Goal: Find specific page/section: Find specific page/section

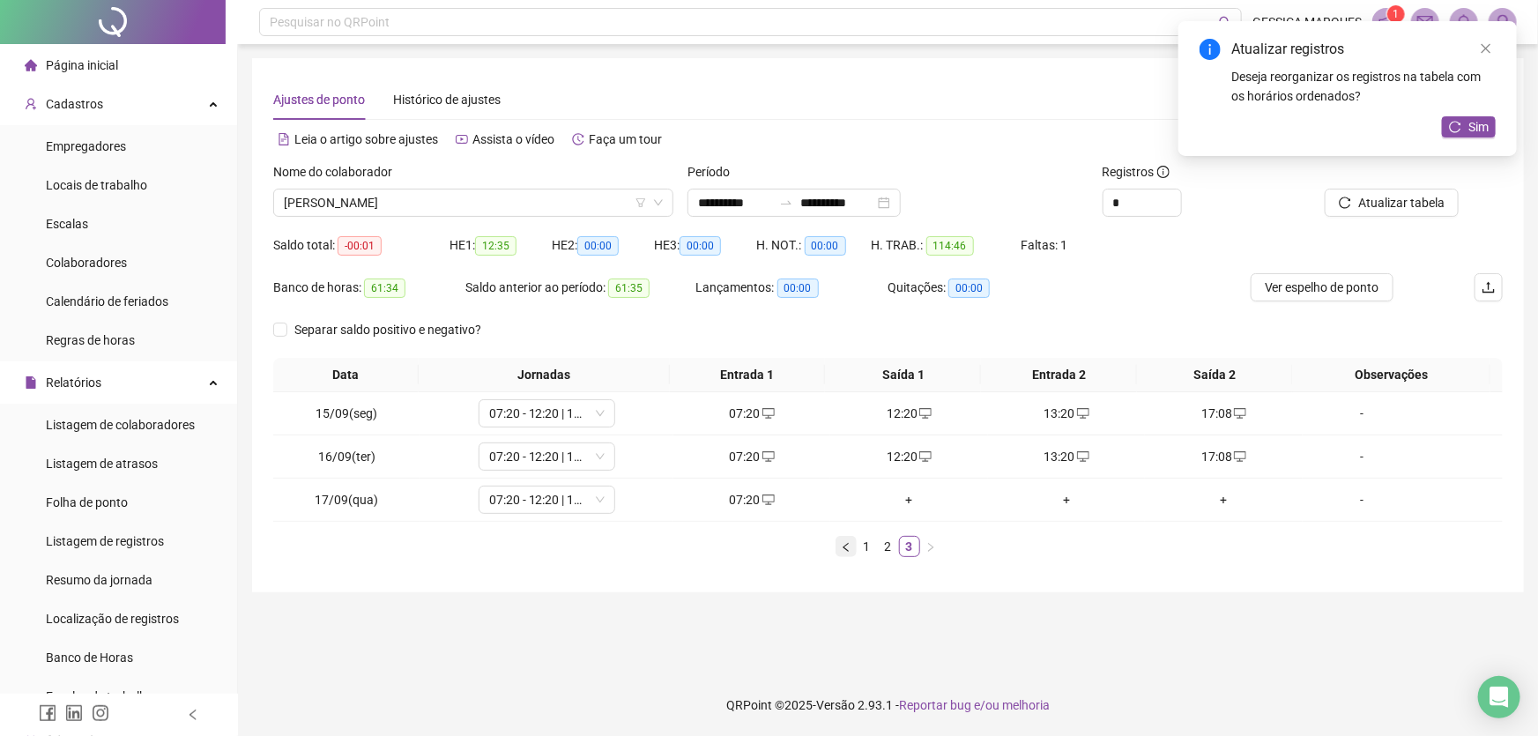
scroll to position [240, 0]
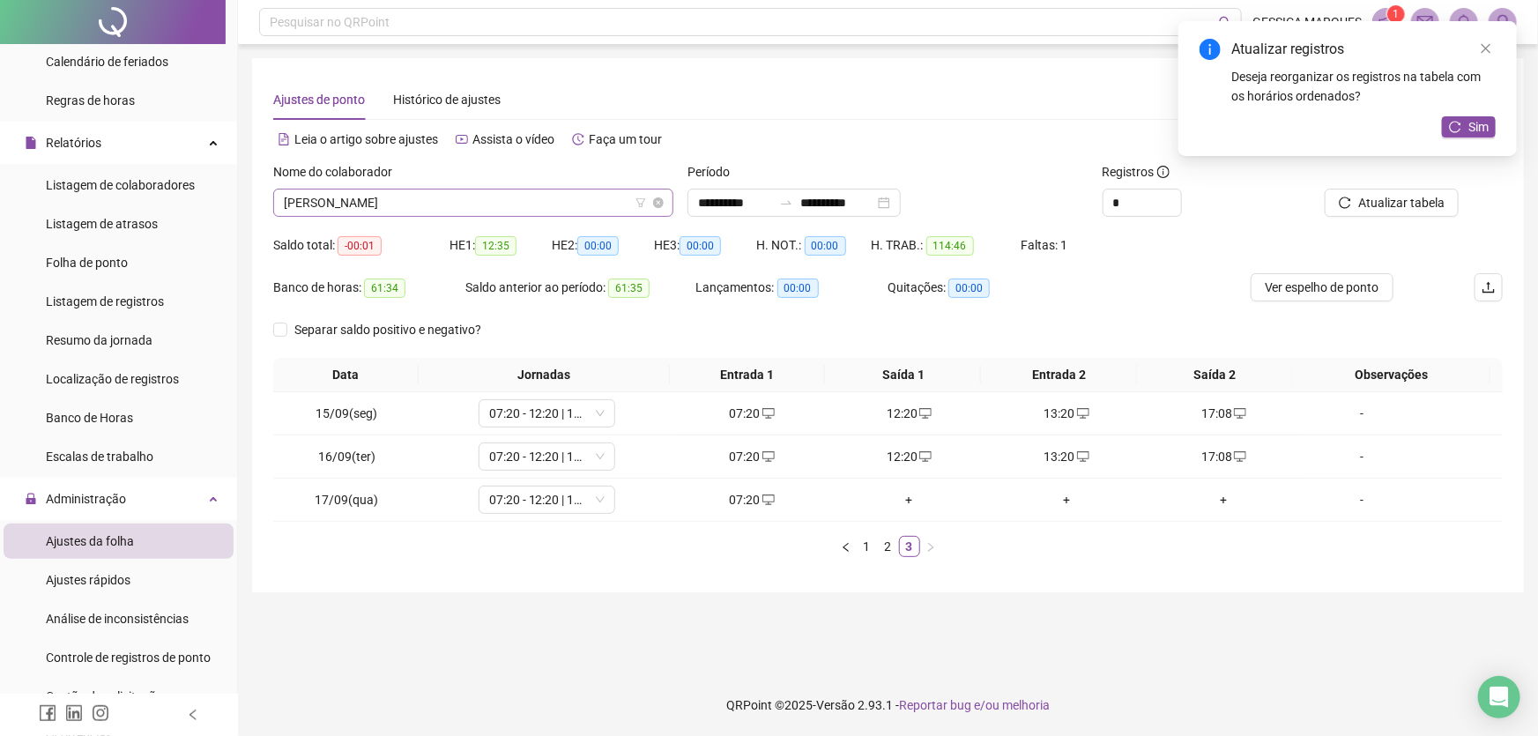
click at [534, 200] on span "[PERSON_NAME]" at bounding box center [473, 202] width 379 height 26
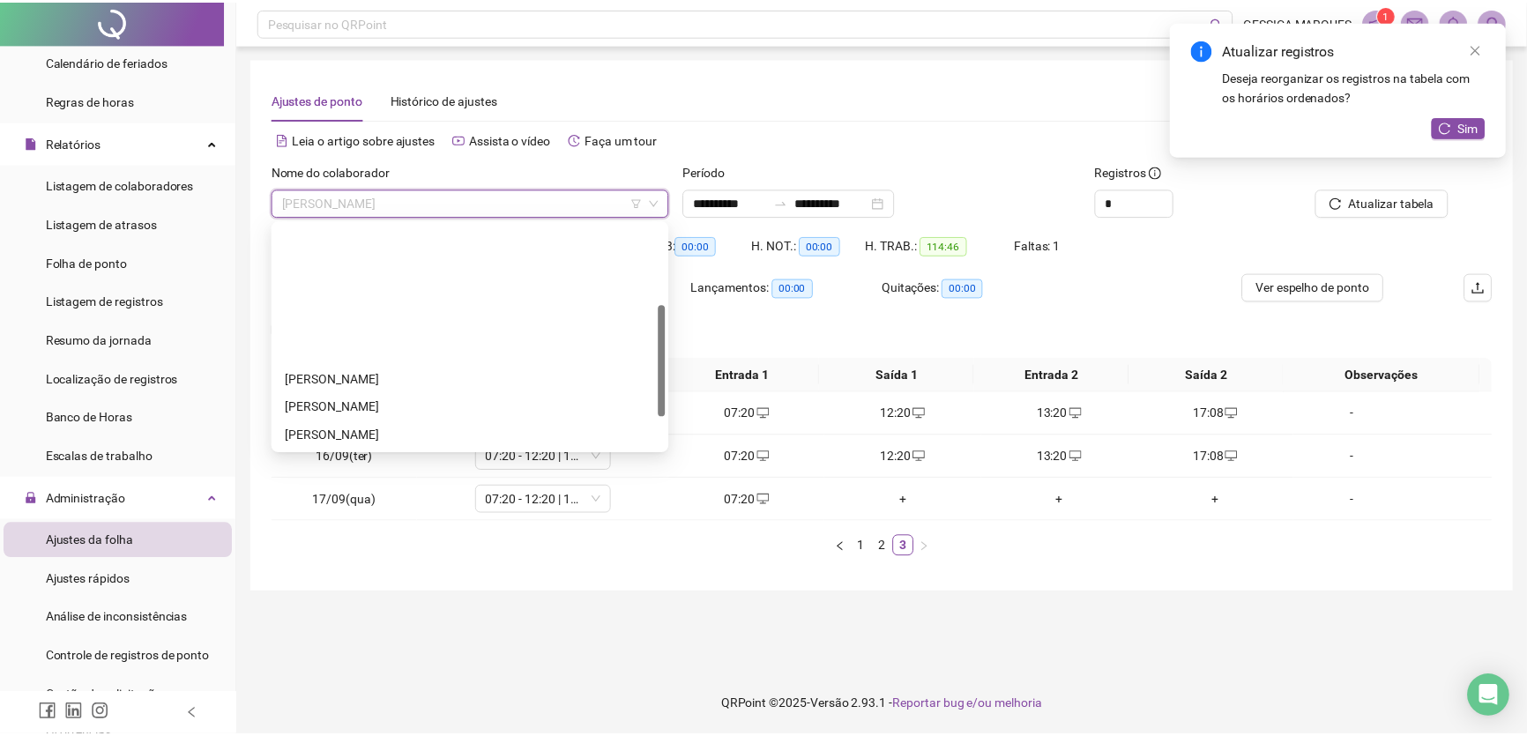
scroll to position [0, 0]
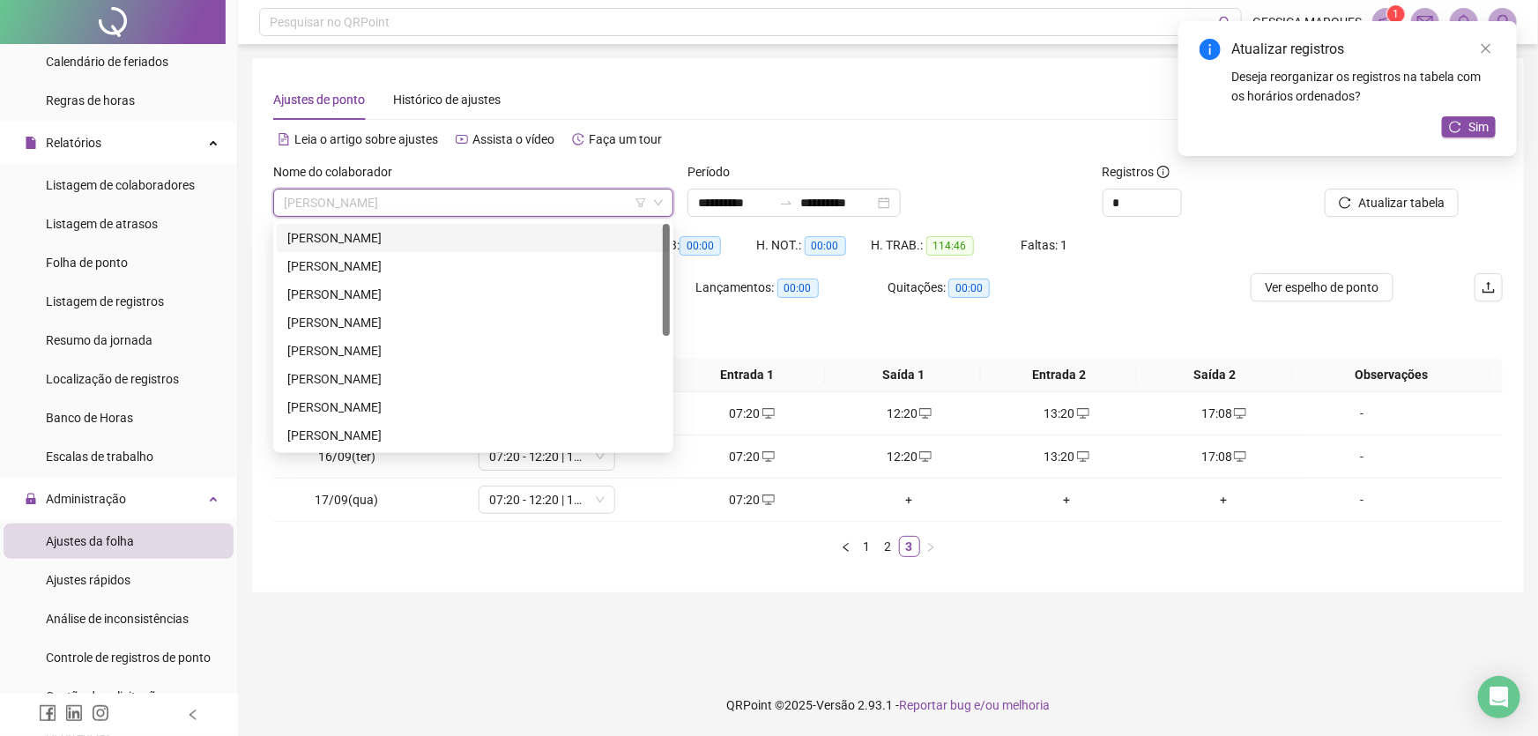
click at [504, 234] on div "[PERSON_NAME]" at bounding box center [473, 237] width 372 height 19
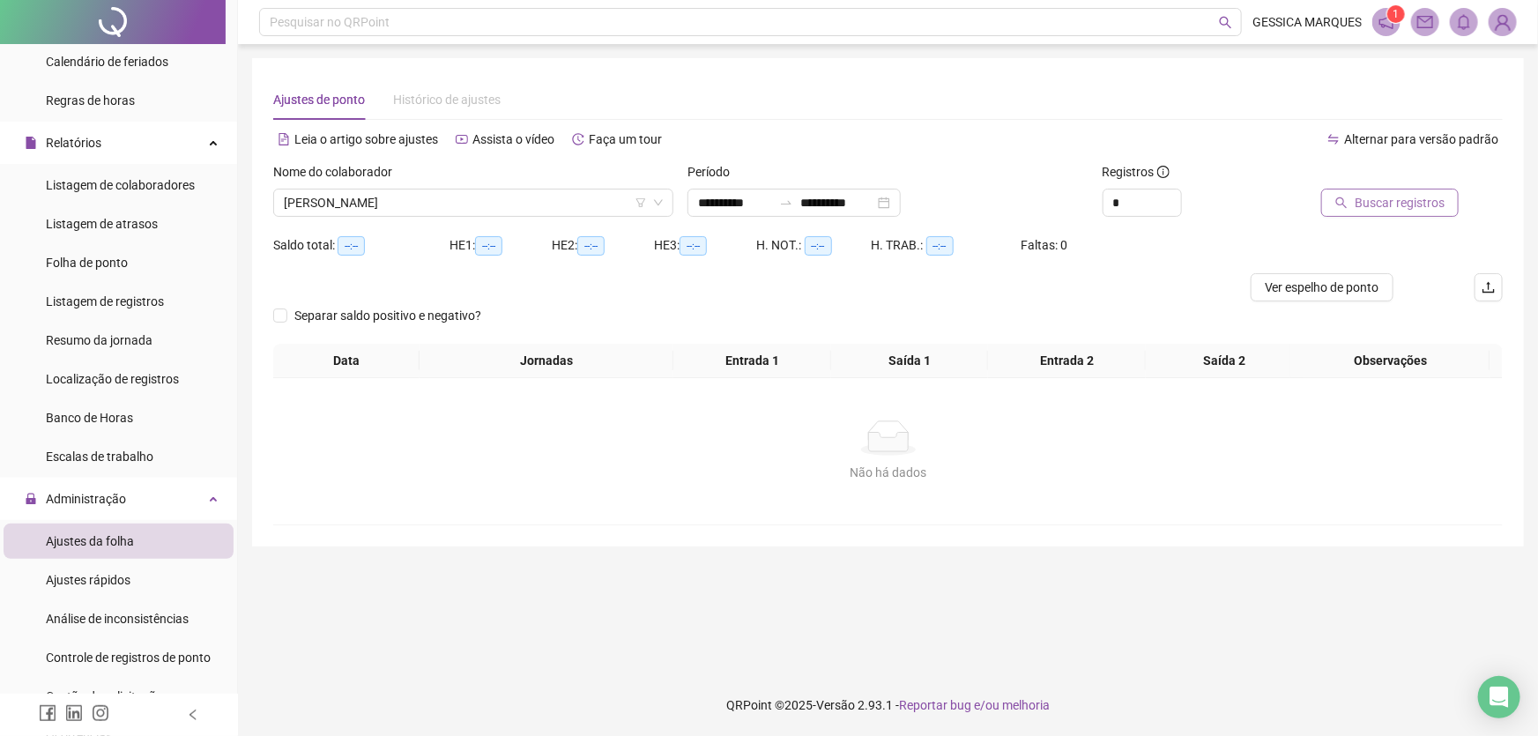
click at [1363, 197] on span "Buscar registros" at bounding box center [1400, 202] width 90 height 19
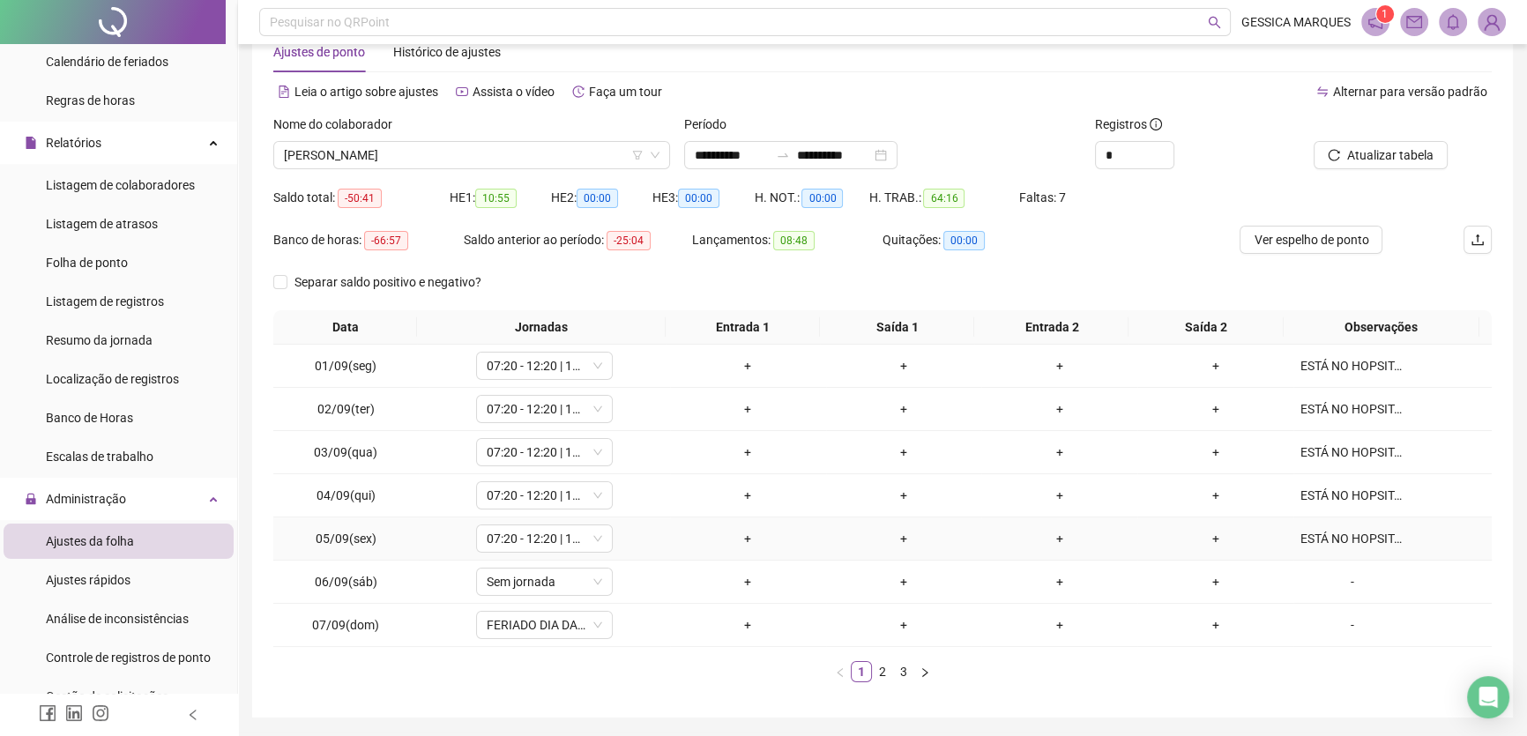
scroll to position [103, 0]
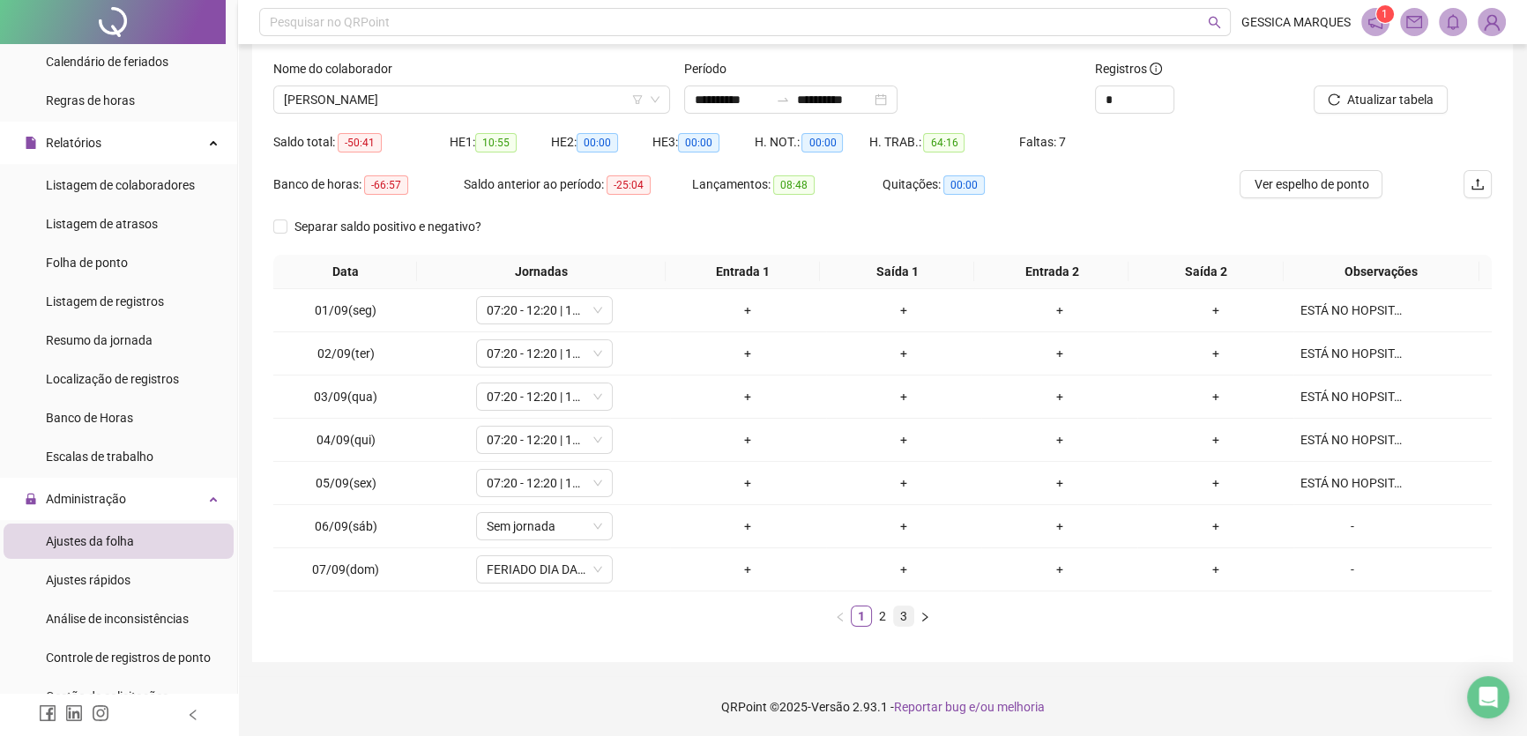
click at [905, 620] on link "3" at bounding box center [903, 615] width 19 height 19
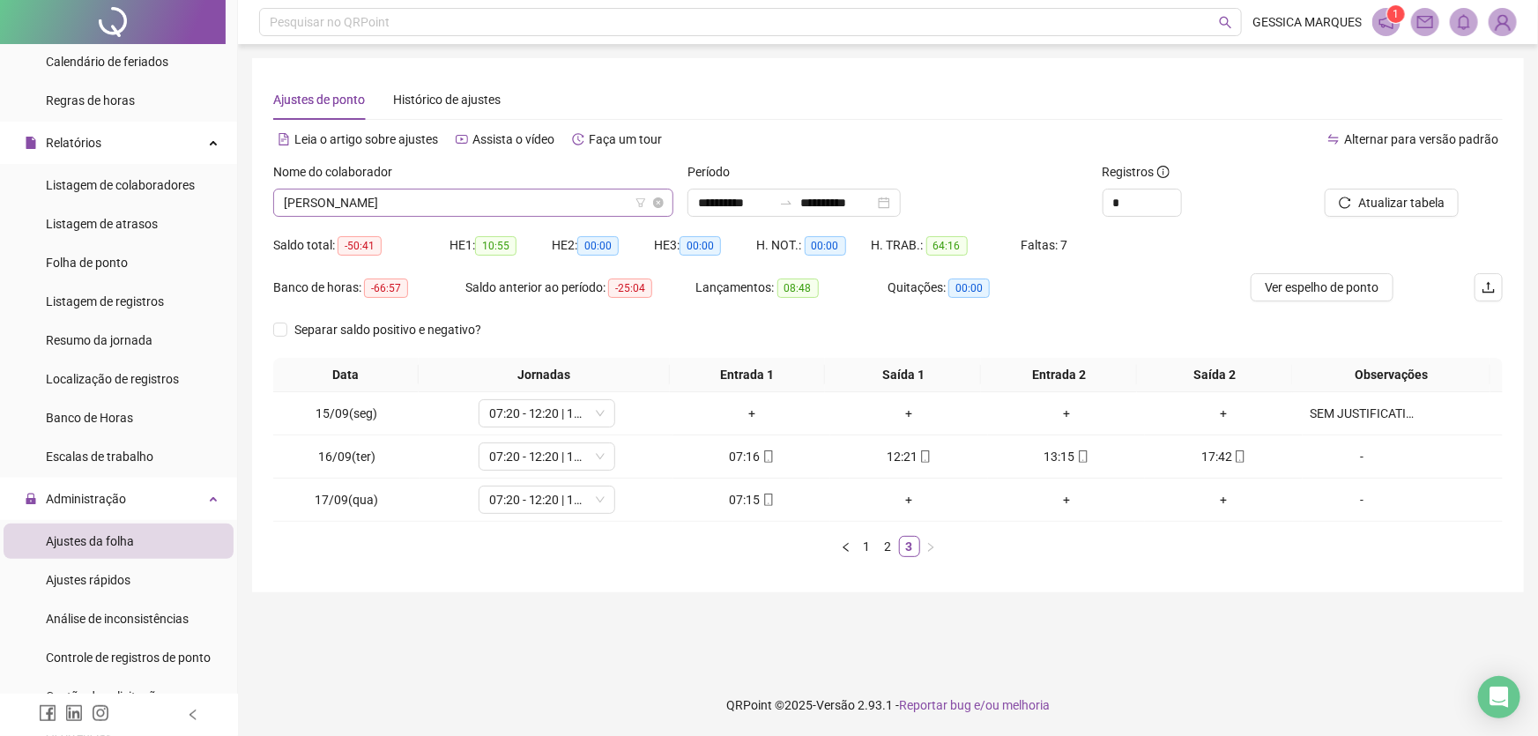
click at [554, 203] on span "[PERSON_NAME]" at bounding box center [473, 202] width 379 height 26
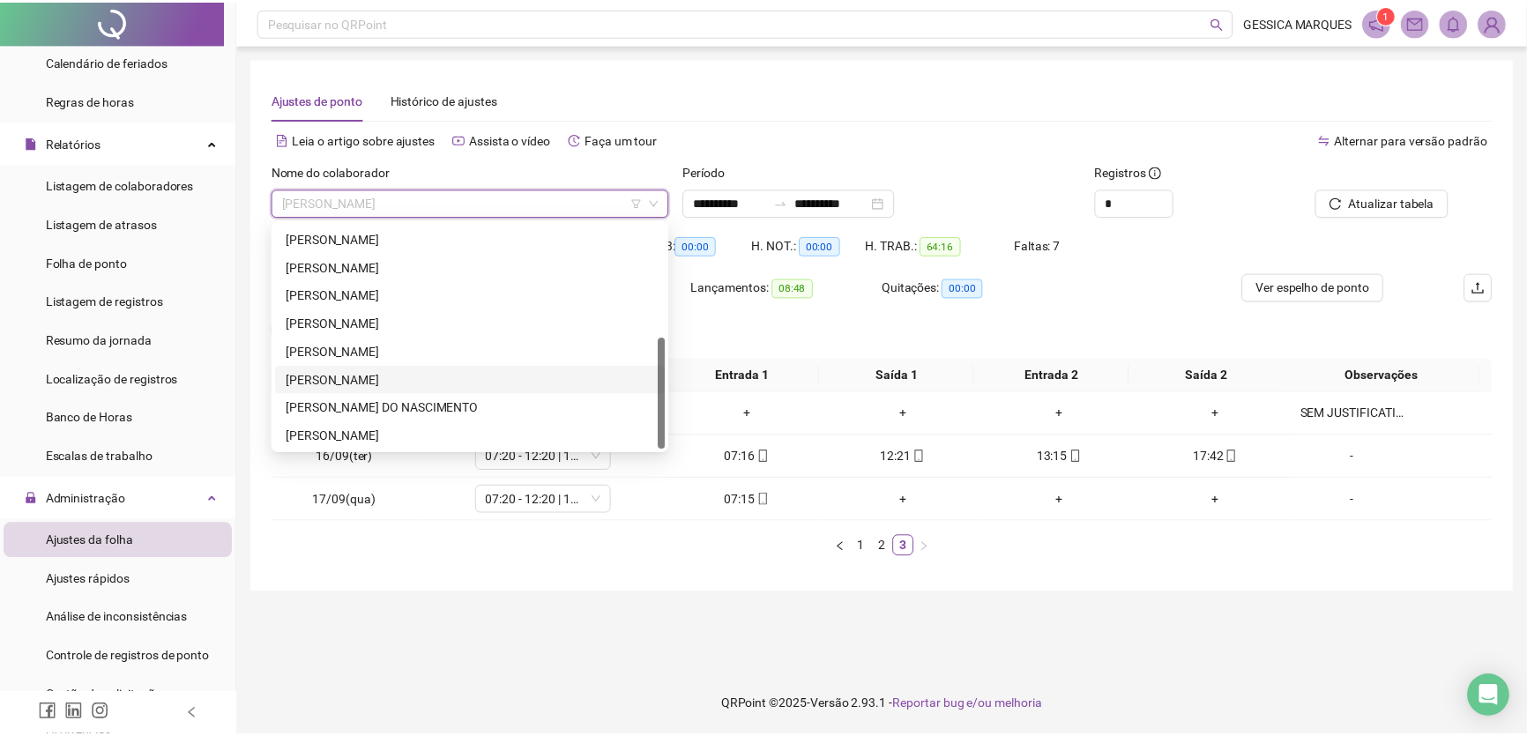
scroll to position [225, 0]
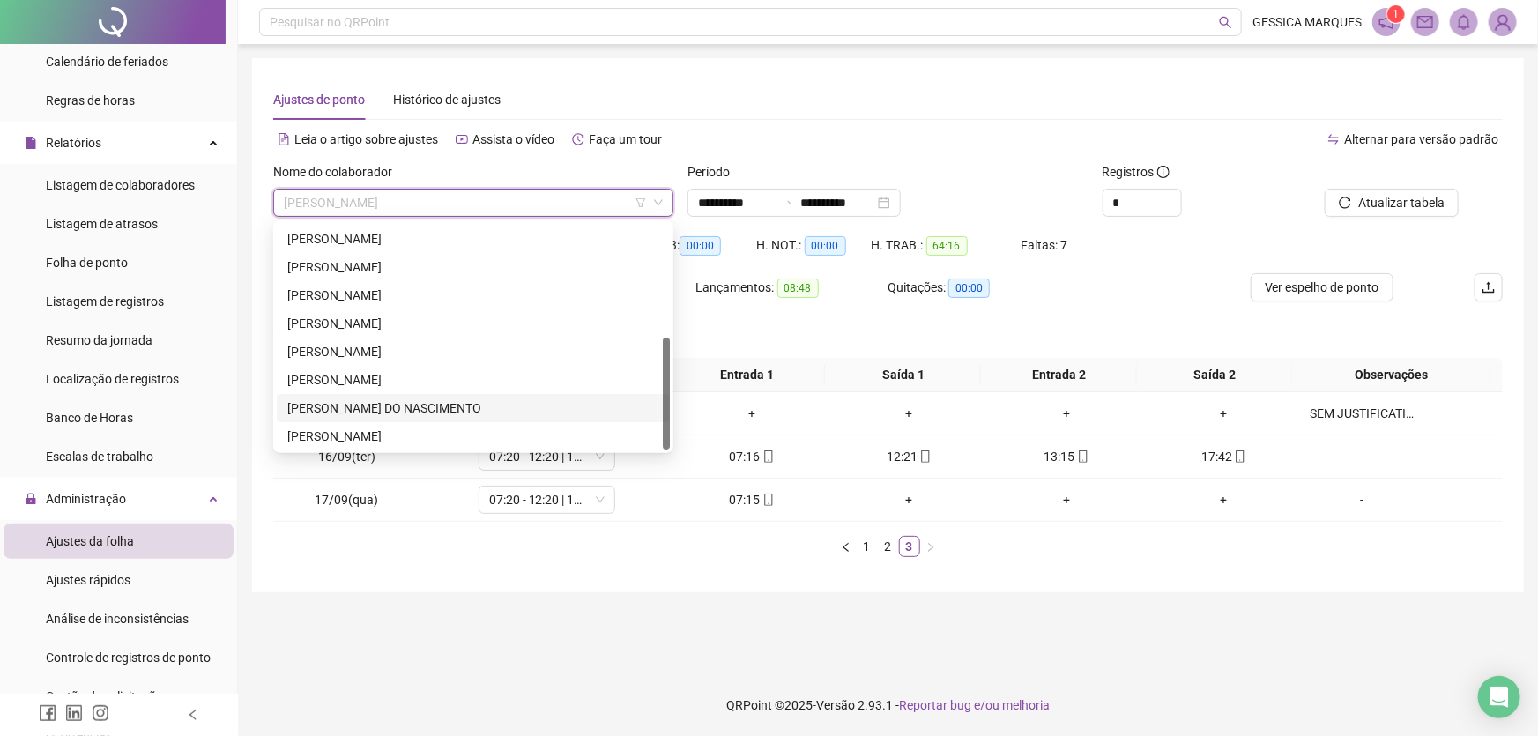
click at [426, 409] on div "[PERSON_NAME] DO NASCIMENTO" at bounding box center [473, 407] width 372 height 19
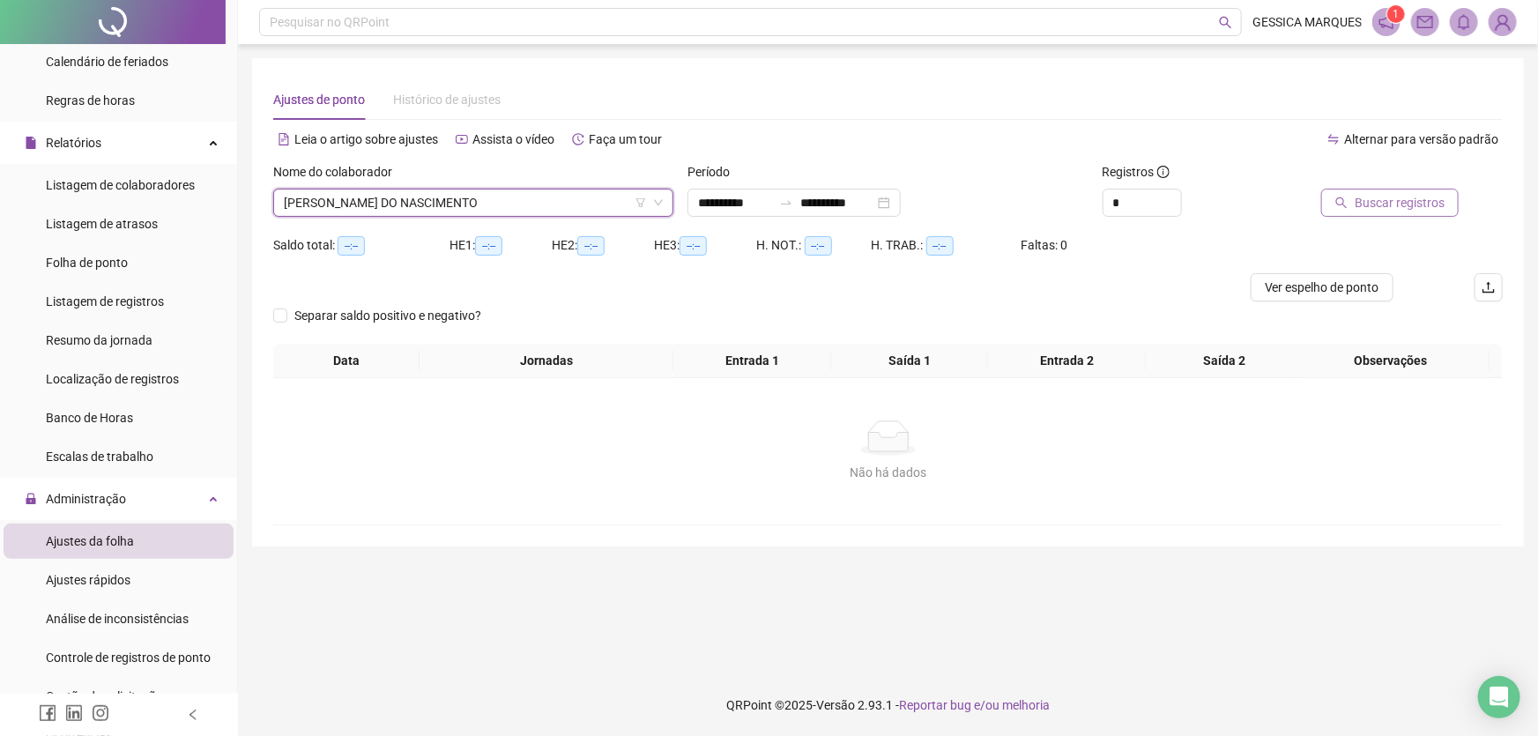
click at [1420, 207] on span "Buscar registros" at bounding box center [1400, 202] width 90 height 19
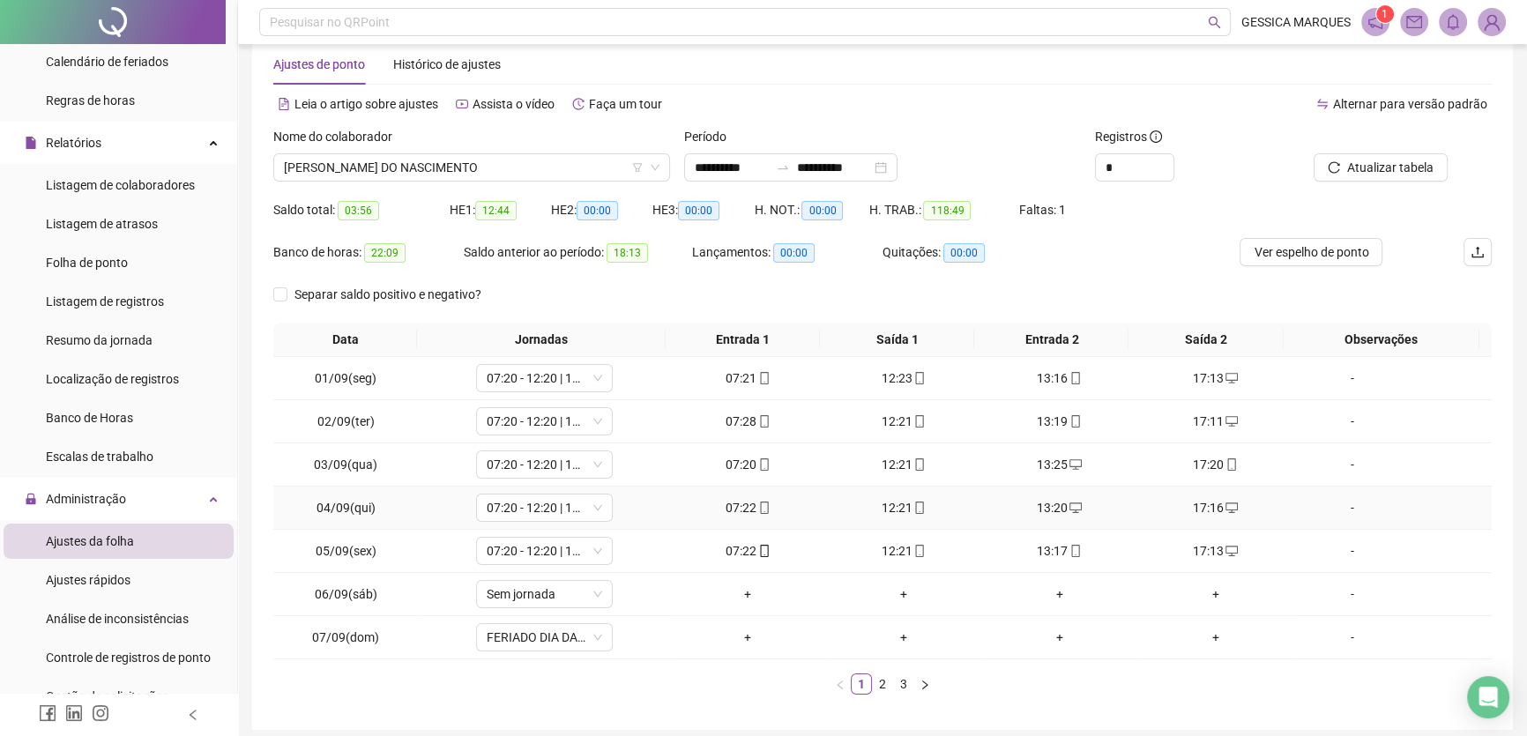
scroll to position [103, 0]
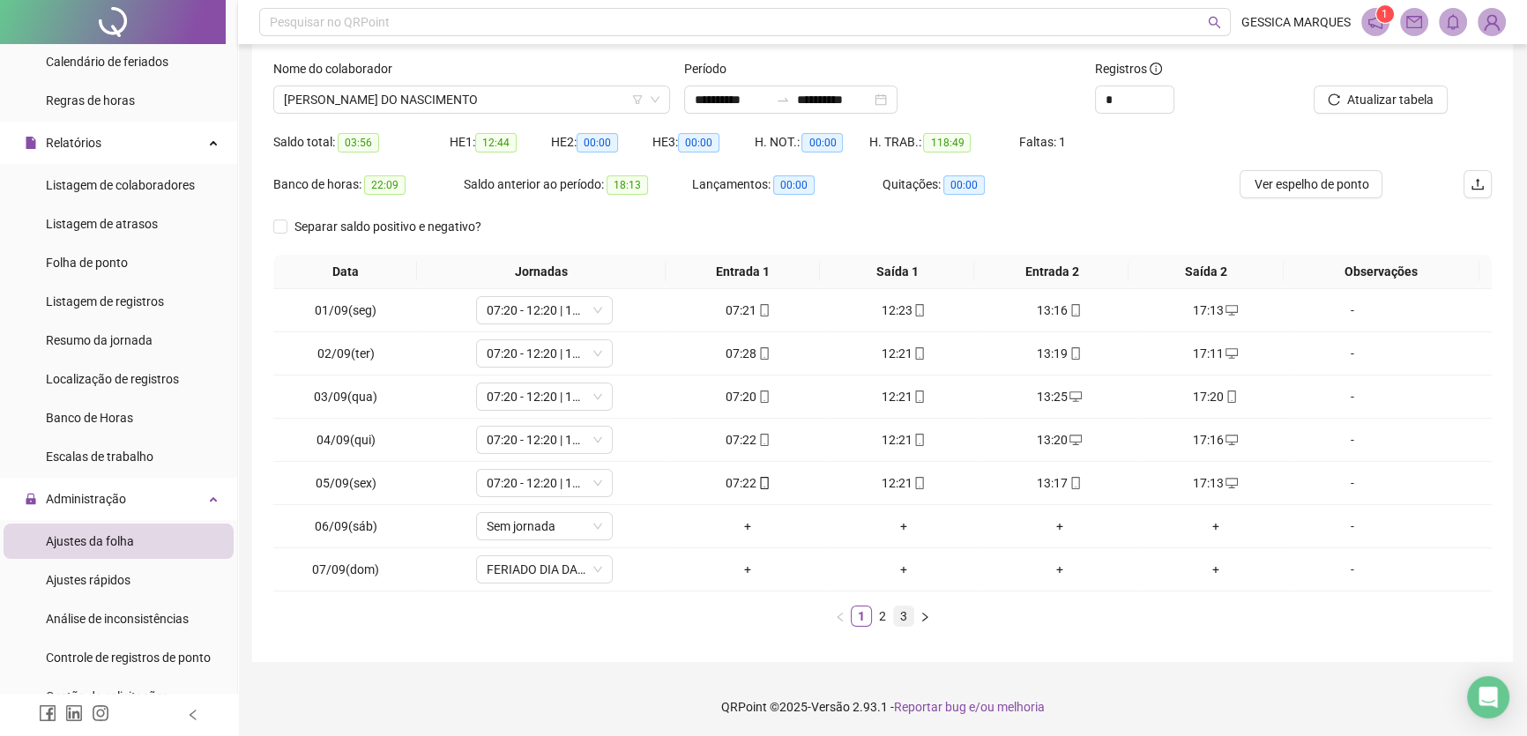
click at [898, 616] on link "3" at bounding box center [903, 615] width 19 height 19
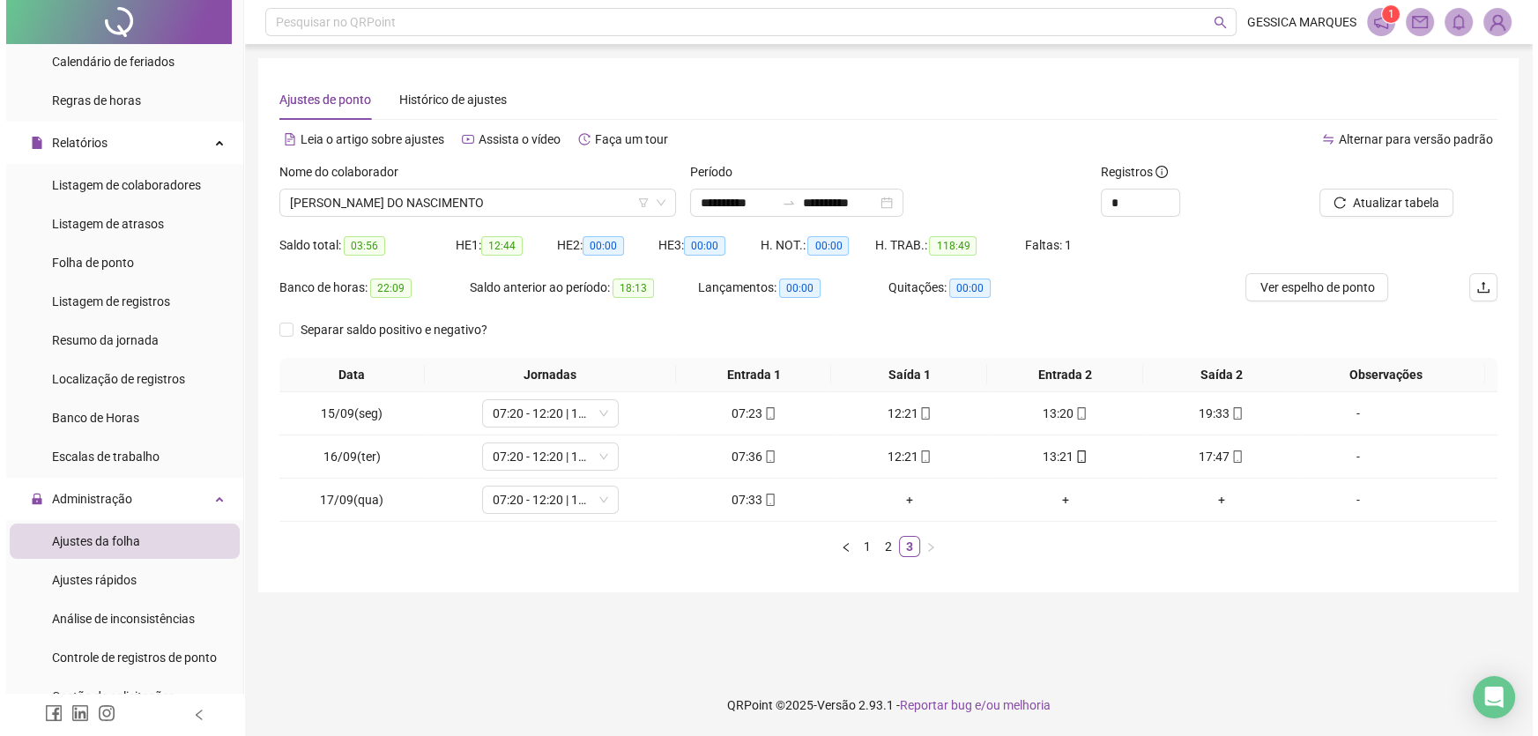
scroll to position [0, 0]
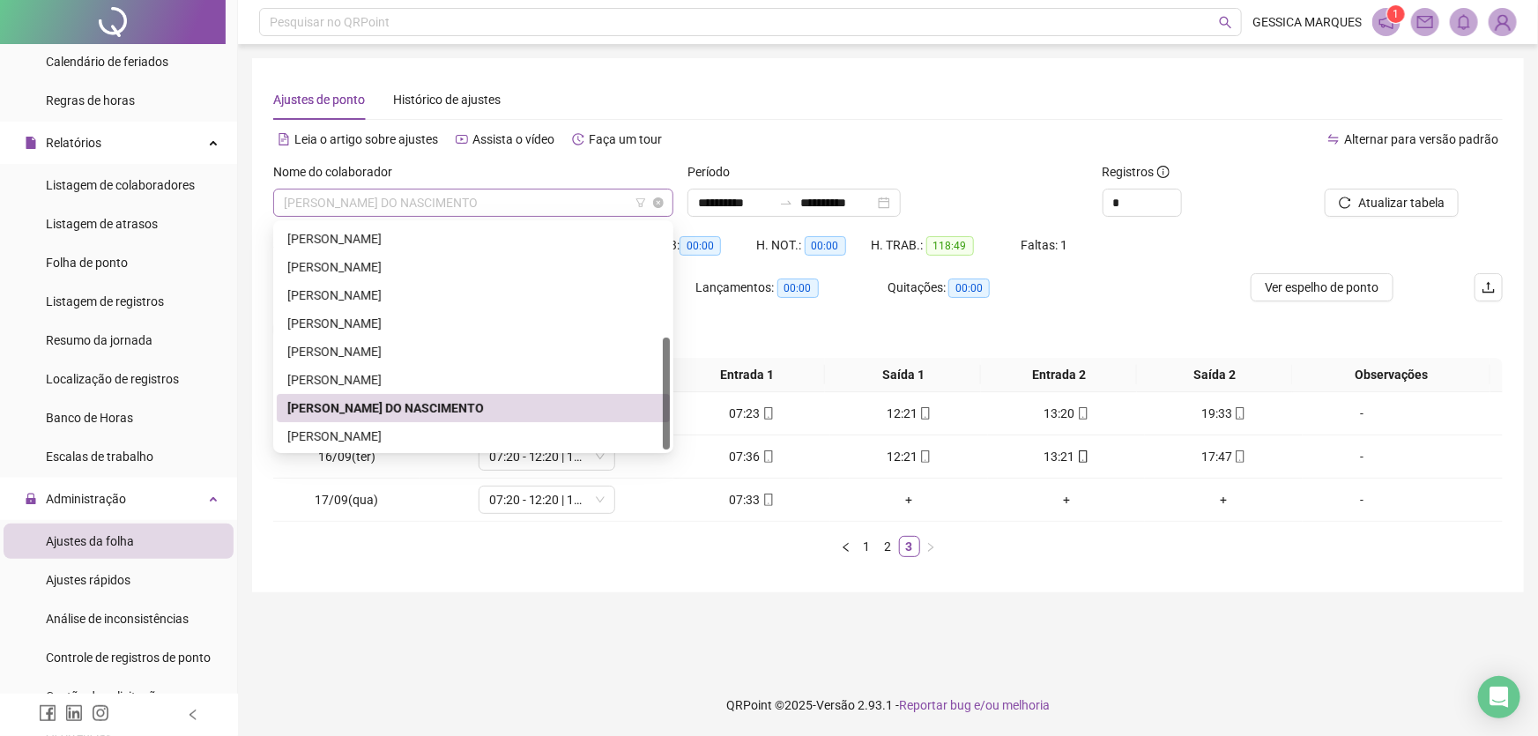
click at [524, 199] on span "[PERSON_NAME] DO NASCIMENTO" at bounding box center [473, 202] width 379 height 26
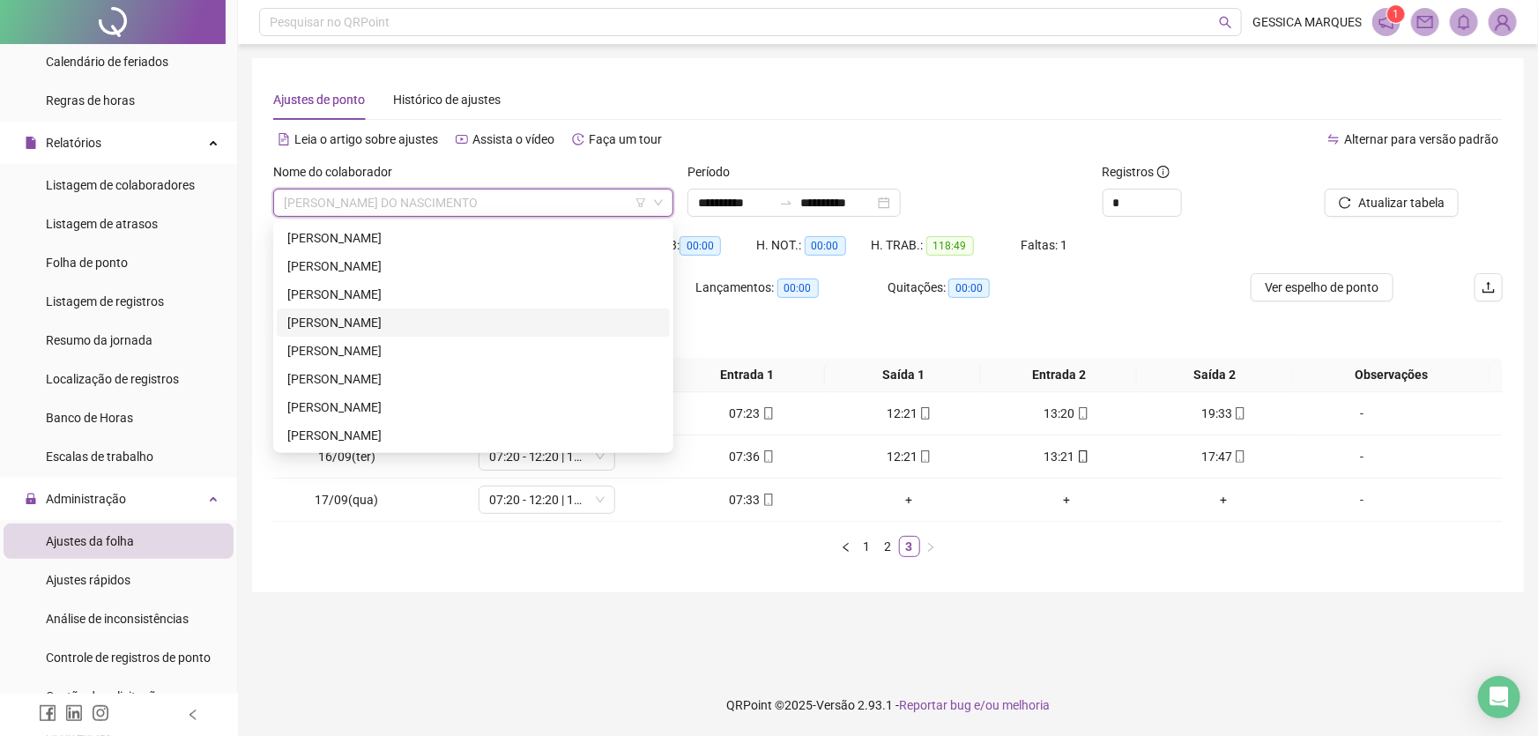
click at [435, 320] on div "[PERSON_NAME]" at bounding box center [473, 322] width 372 height 19
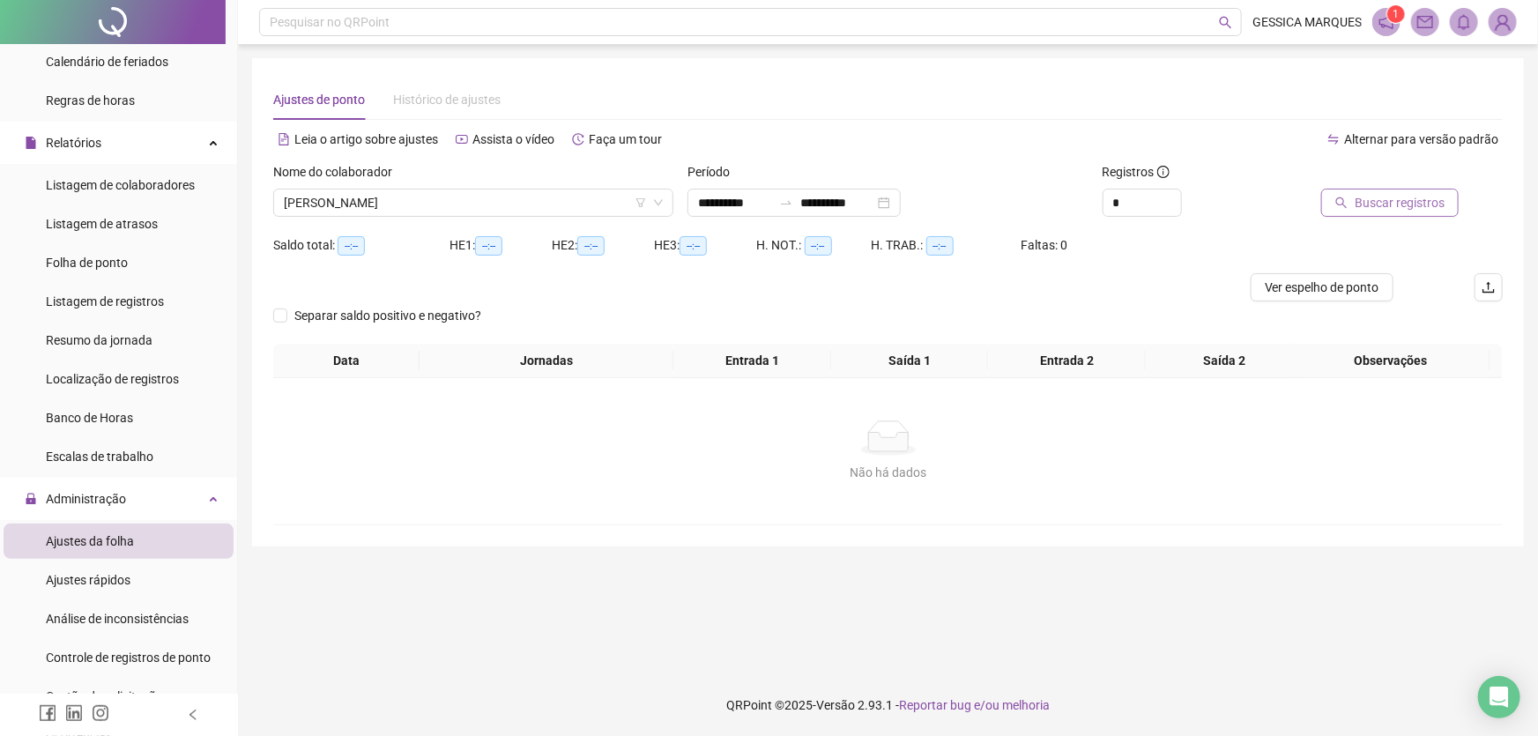
click at [1388, 205] on span "Buscar registros" at bounding box center [1400, 202] width 90 height 19
